Goal: Task Accomplishment & Management: Manage account settings

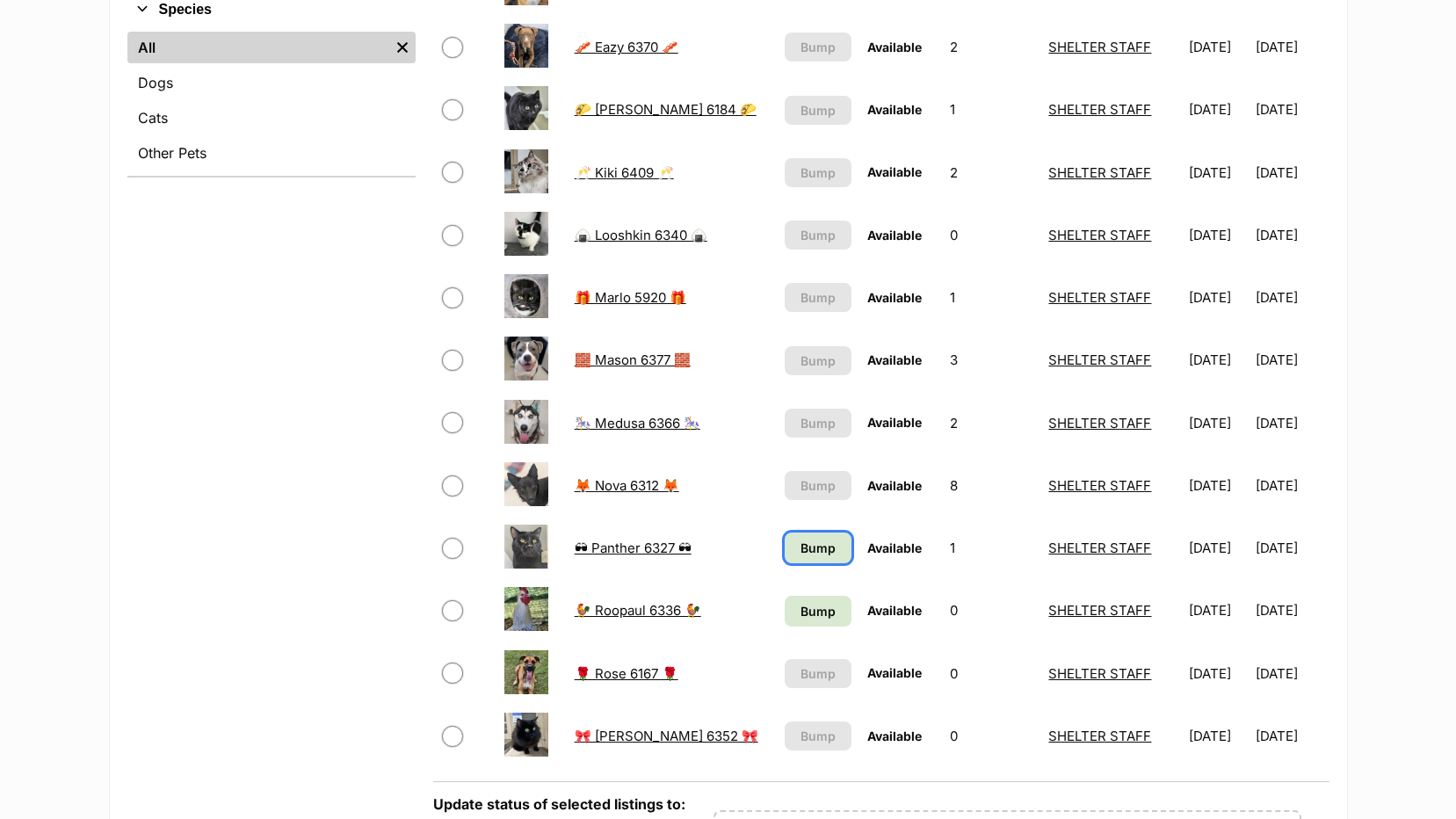
drag, startPoint x: 794, startPoint y: 537, endPoint x: 764, endPoint y: 550, distance: 32.7
click at [795, 538] on link "Bump" at bounding box center [818, 548] width 67 height 31
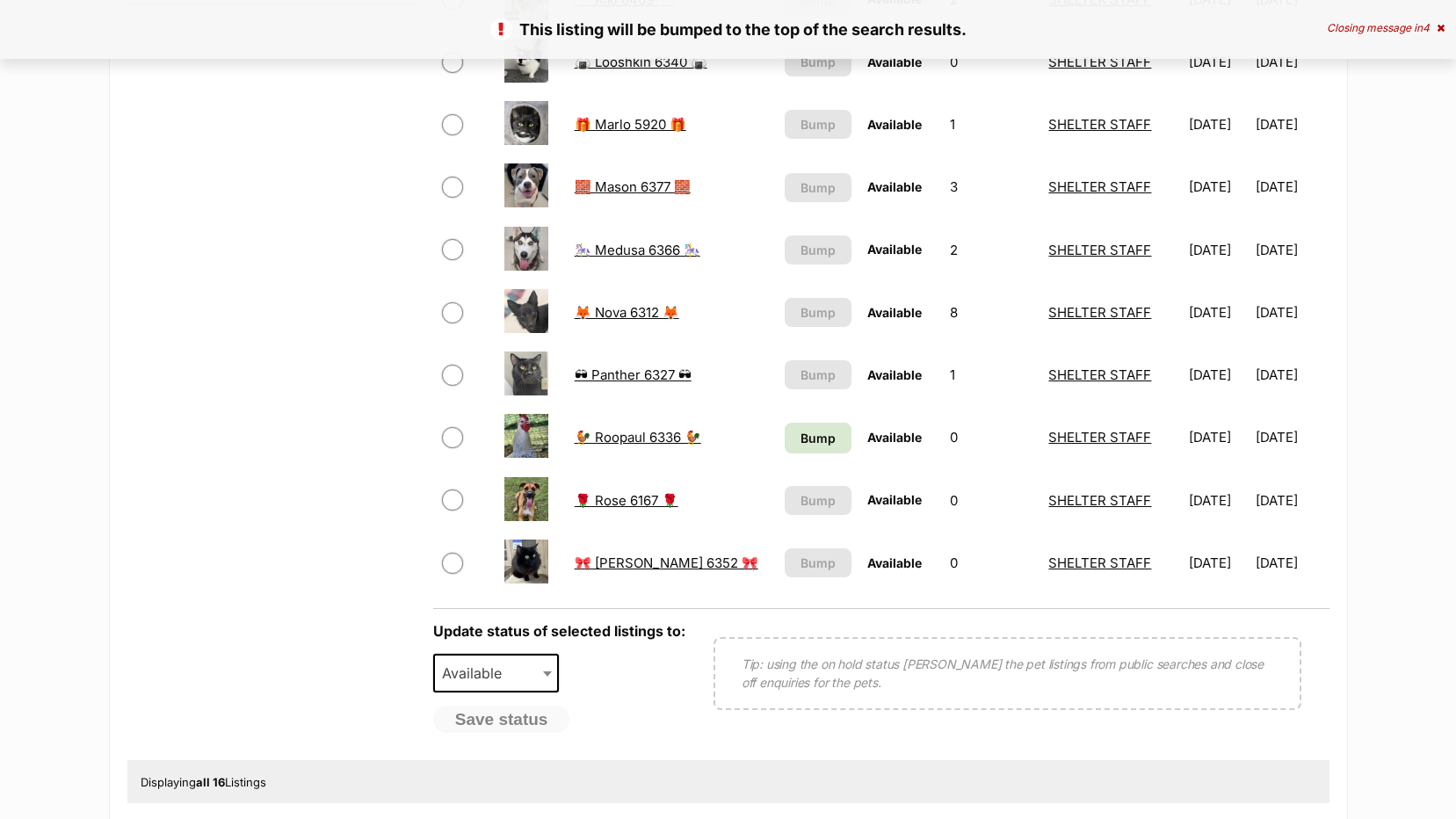
scroll to position [878, 0]
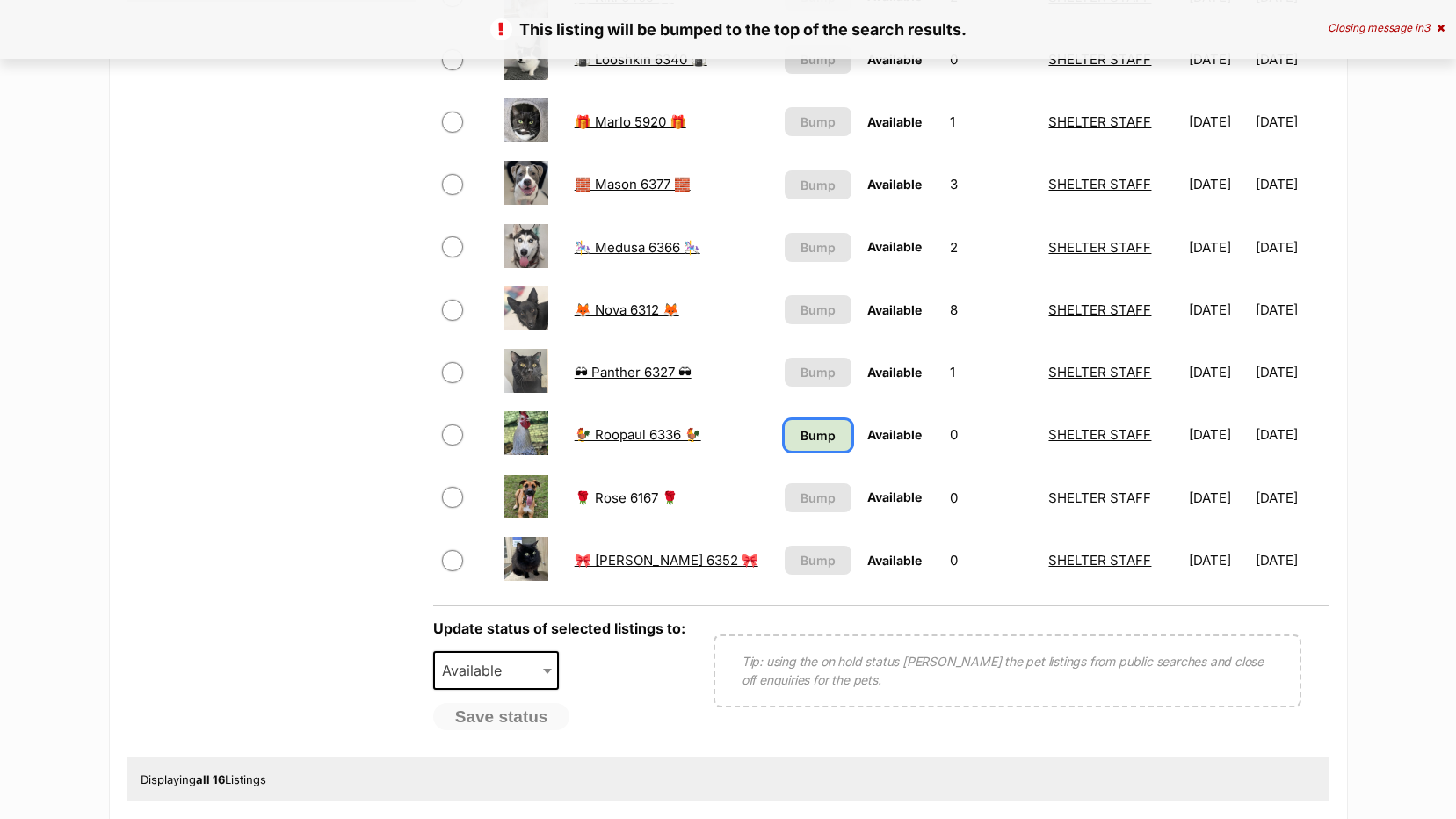
click at [800, 434] on span "Bump" at bounding box center [817, 435] width 35 height 18
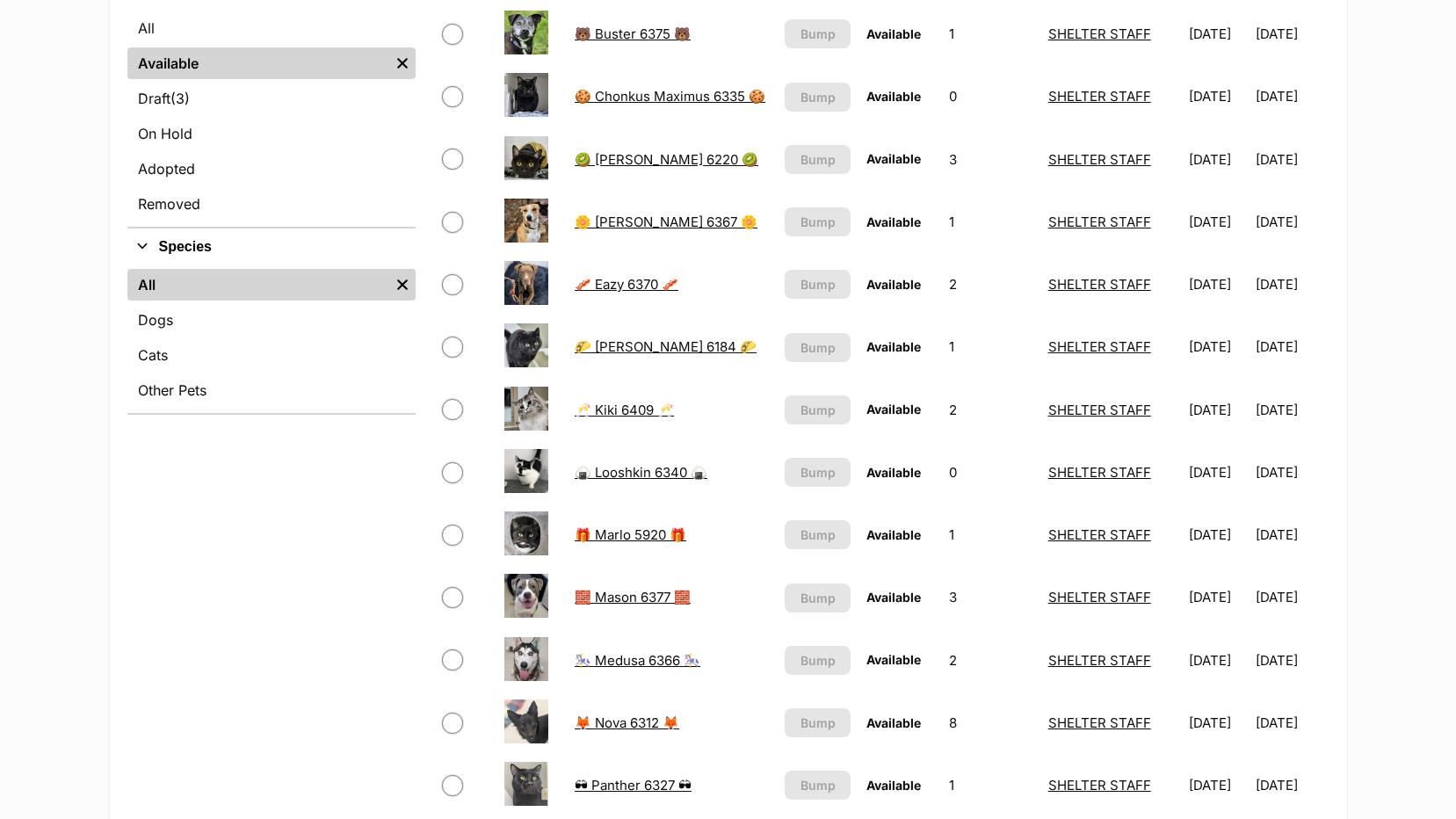
scroll to position [440, 0]
